Goal: Transaction & Acquisition: Purchase product/service

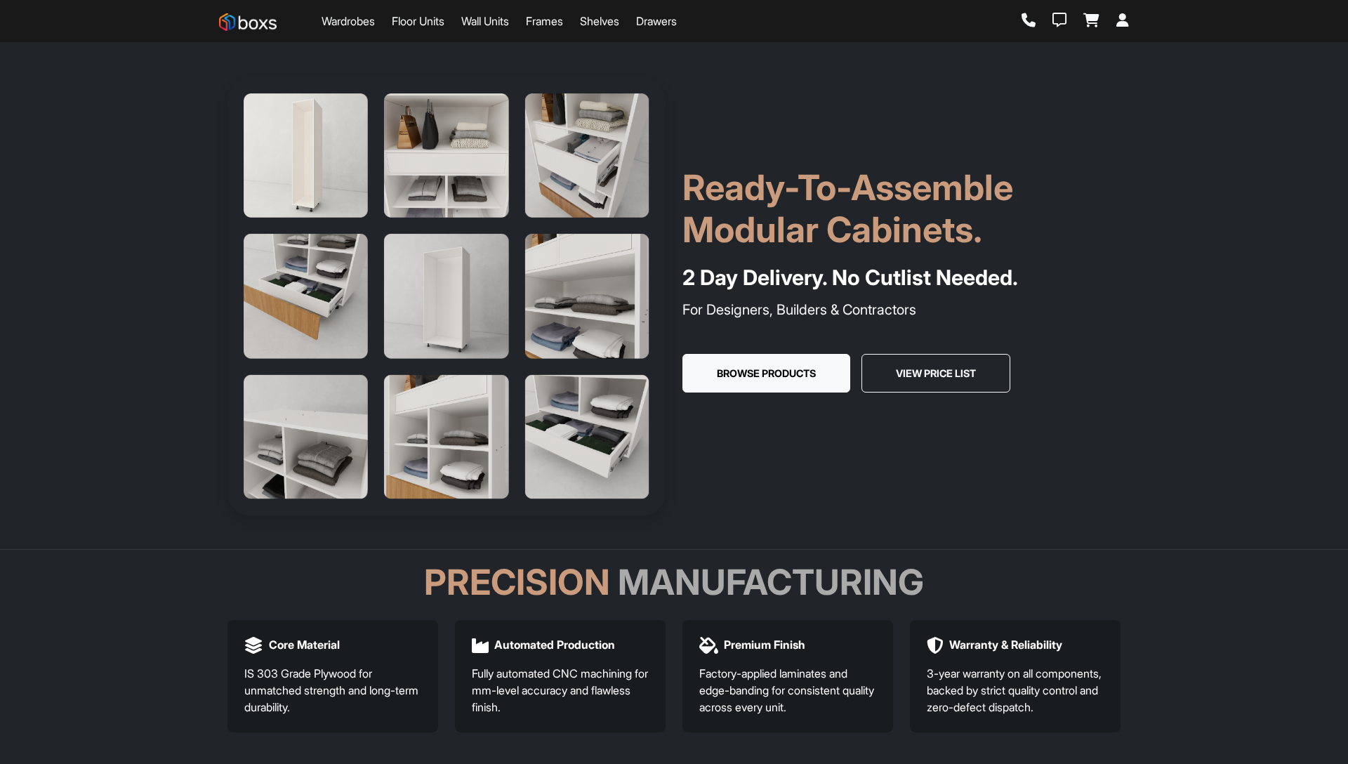
click at [763, 383] on button "Browse Products" at bounding box center [767, 373] width 168 height 39
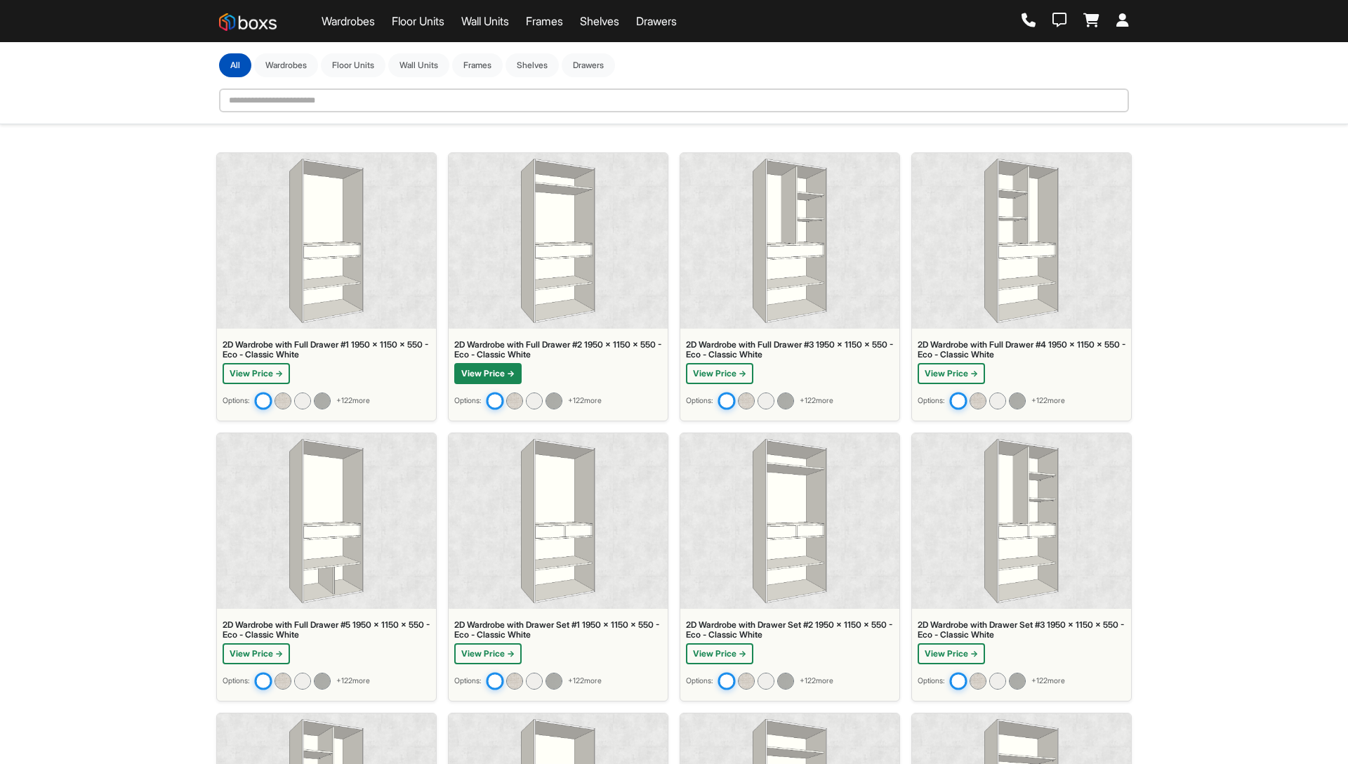
click at [505, 378] on button "View Price →" at bounding box center [487, 373] width 67 height 21
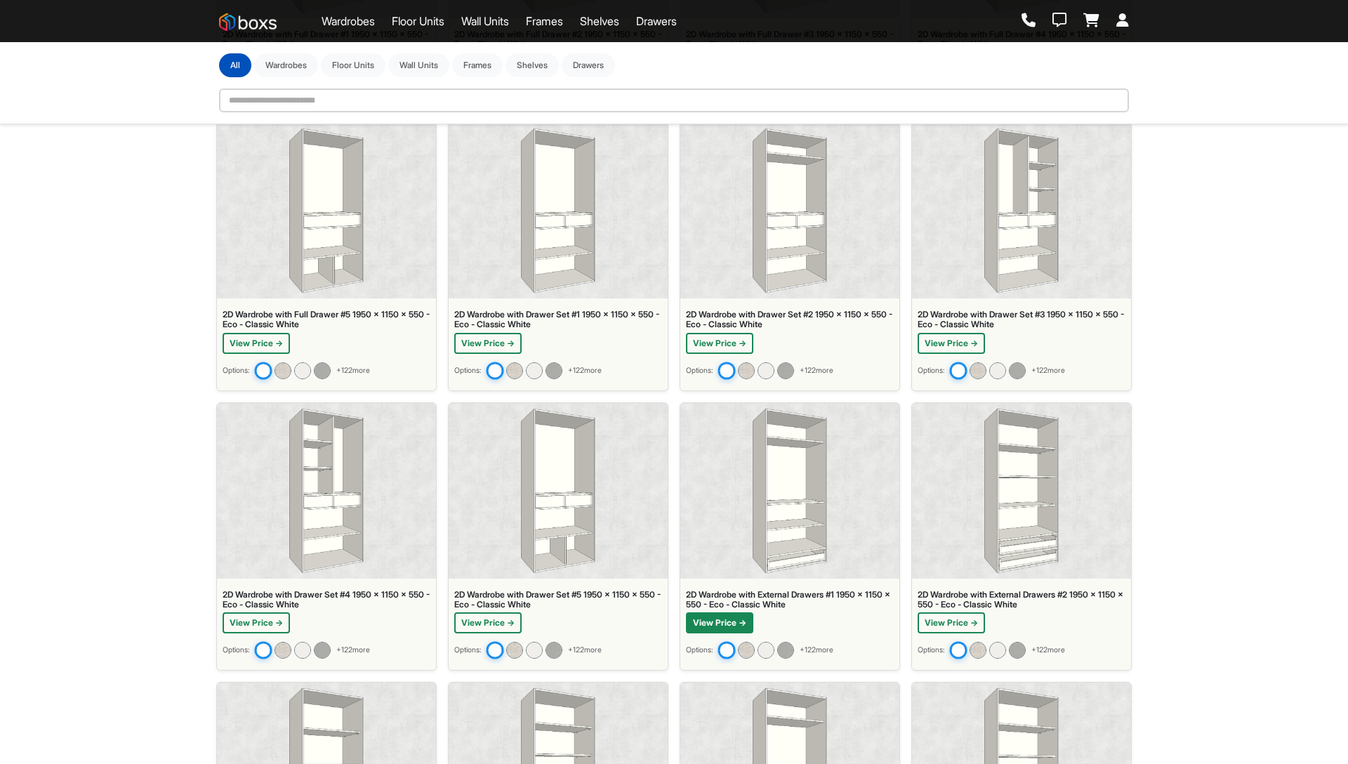
click at [711, 625] on button "View Price →" at bounding box center [719, 622] width 67 height 21
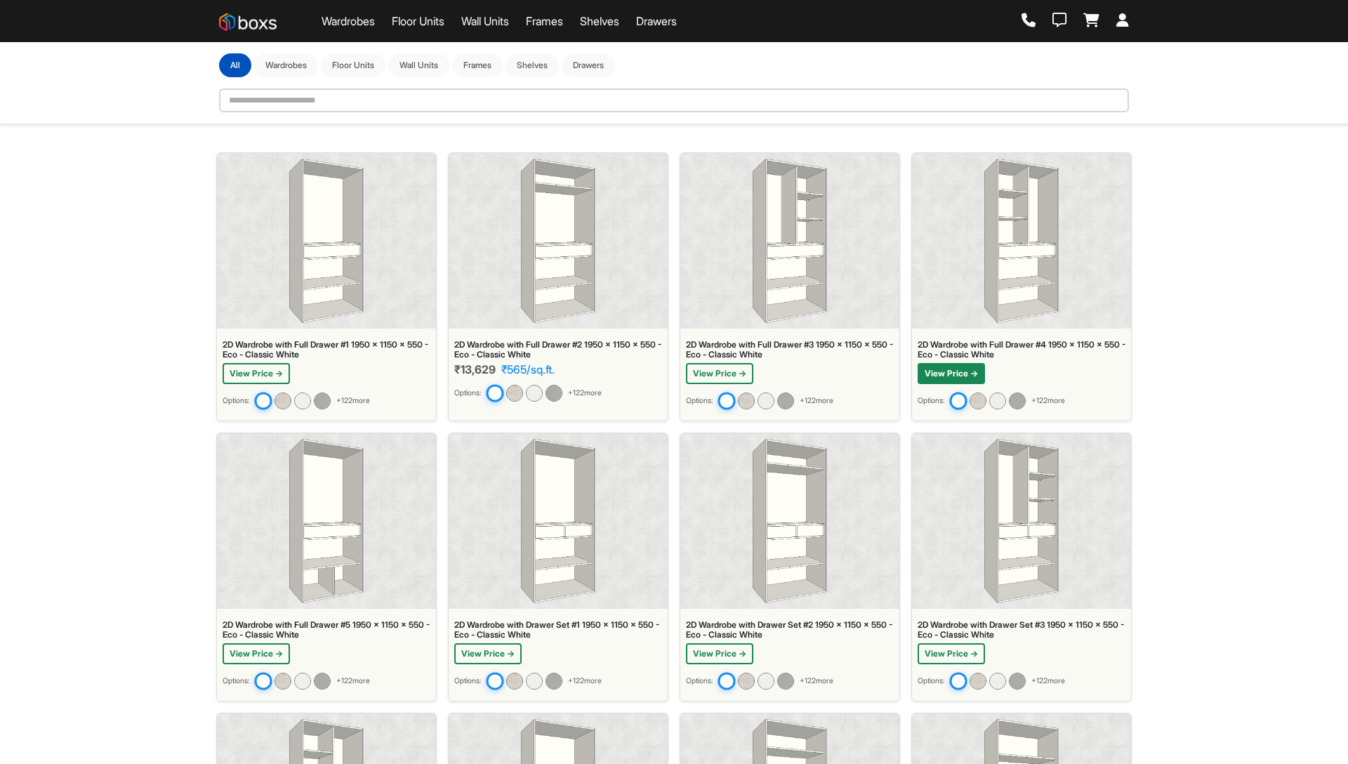
click at [954, 373] on button "View Price →" at bounding box center [951, 373] width 67 height 21
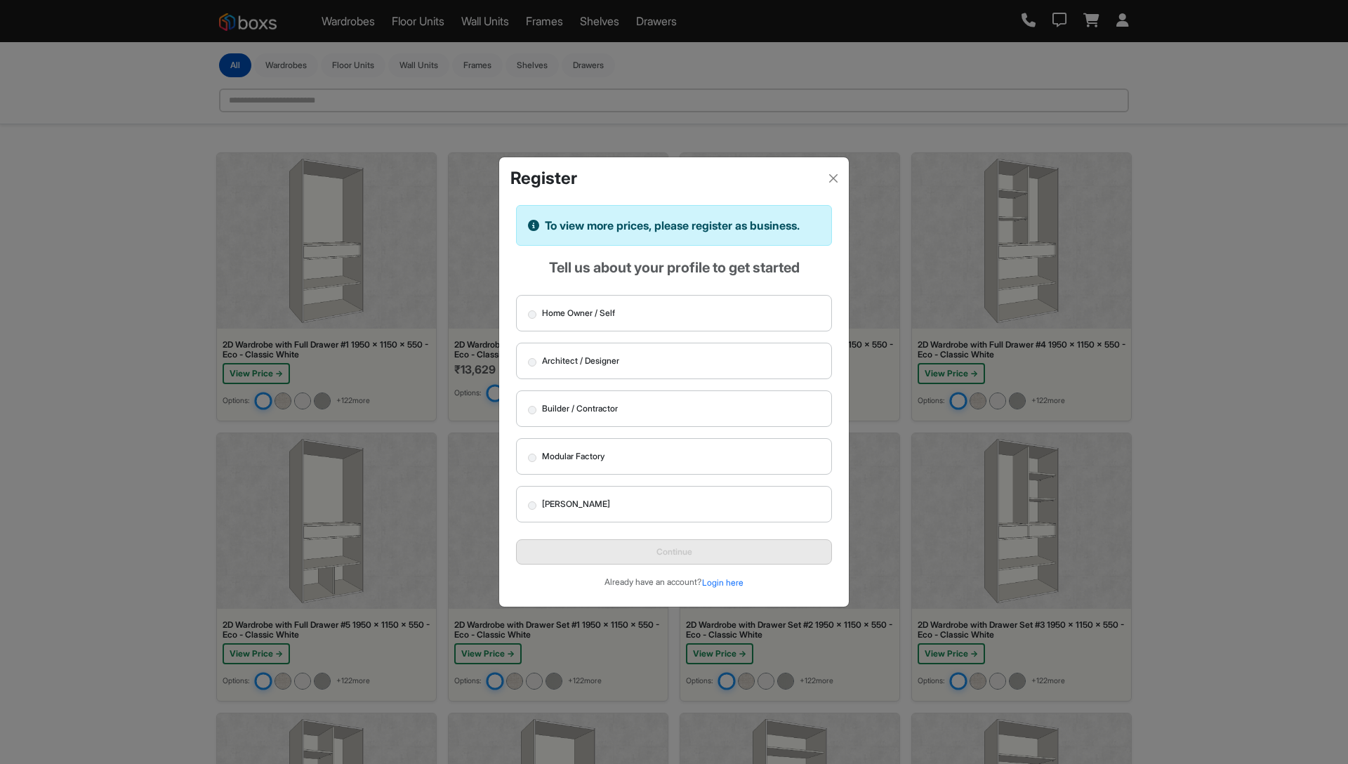
click at [655, 178] on div "Register" at bounding box center [674, 173] width 350 height 32
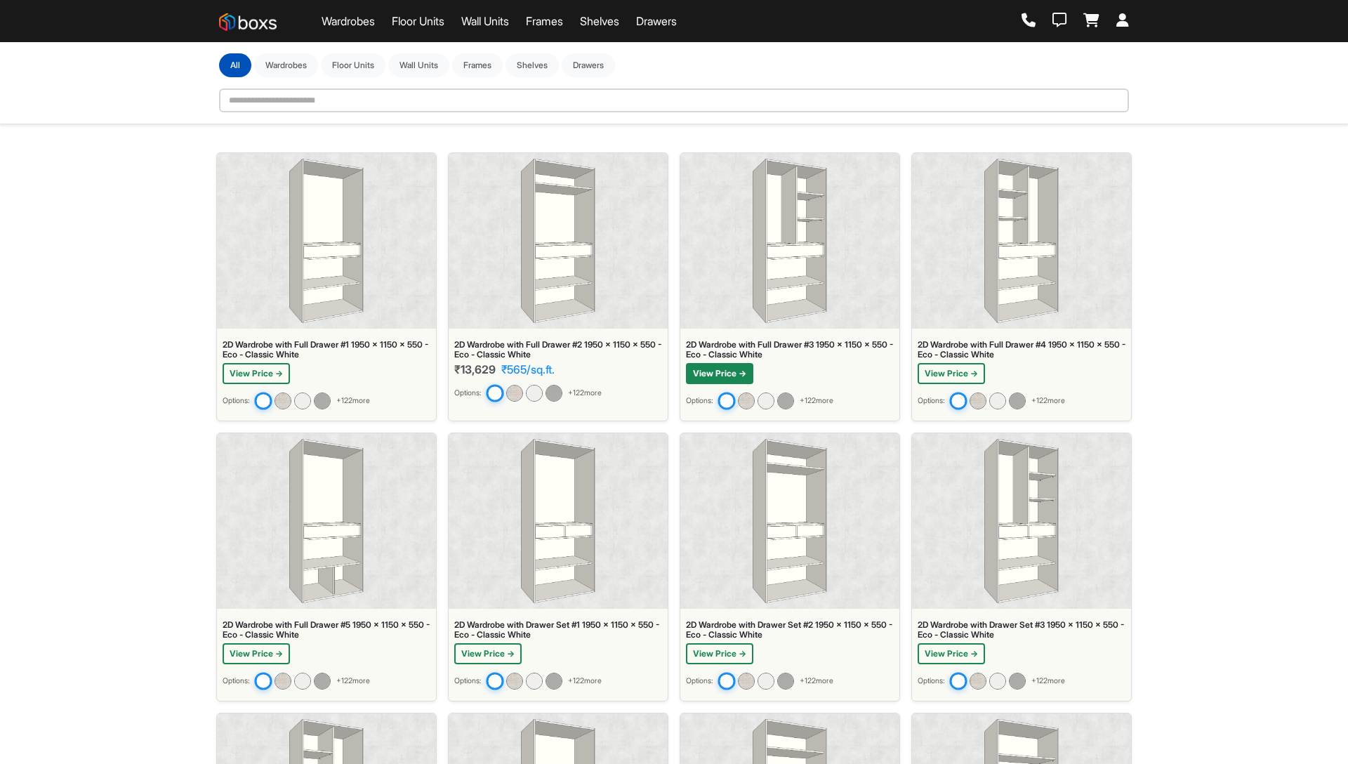
click at [714, 366] on button "View Price →" at bounding box center [719, 373] width 67 height 21
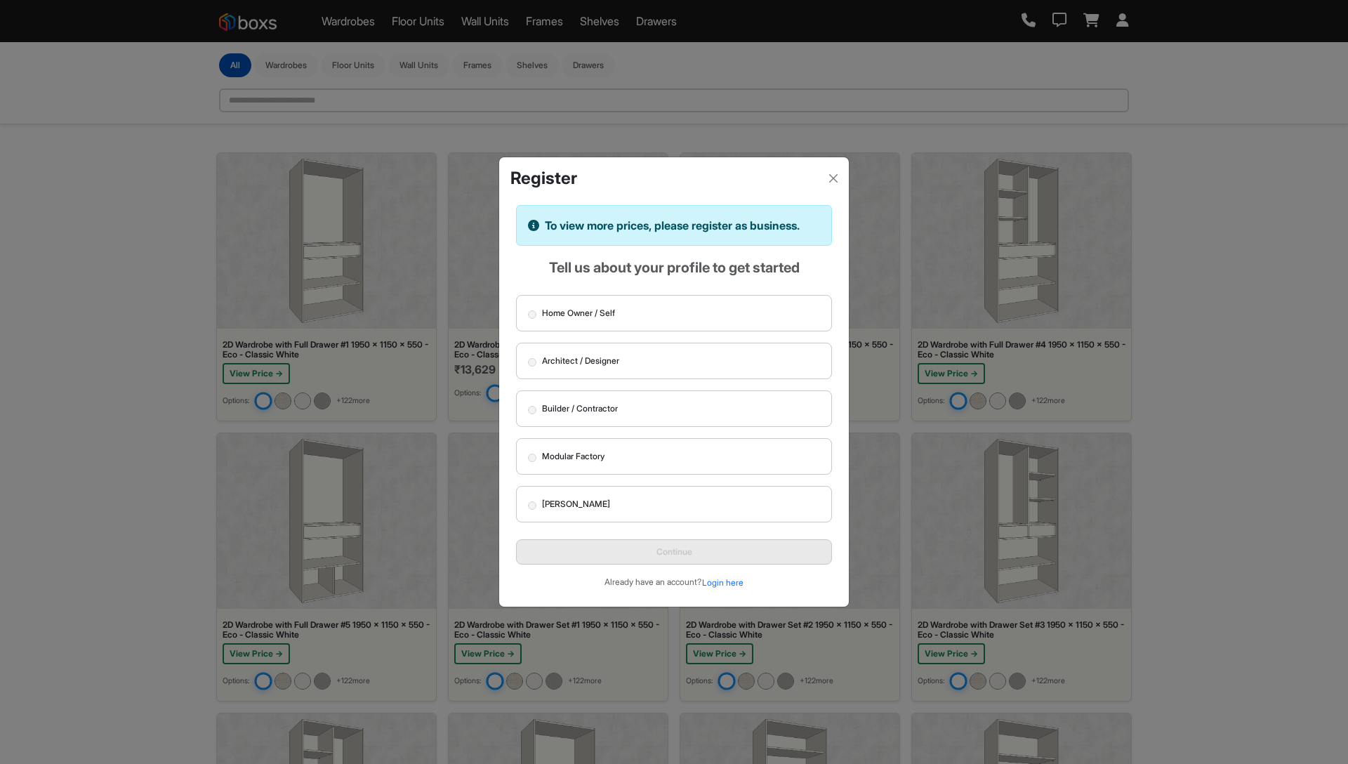
click at [666, 360] on label "Architect / Designer" at bounding box center [674, 361] width 316 height 37
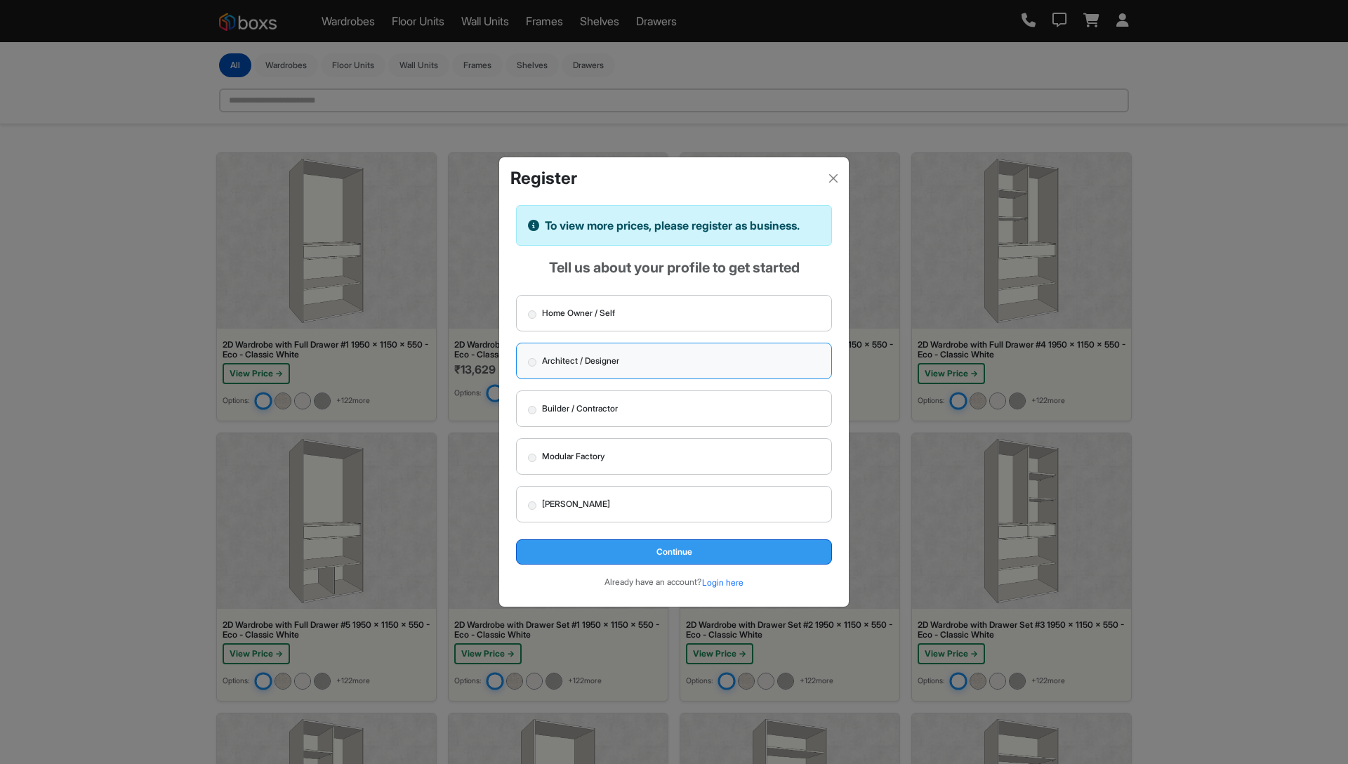
click at [678, 556] on button "Continue" at bounding box center [674, 551] width 316 height 25
